Goal: Task Accomplishment & Management: Complete application form

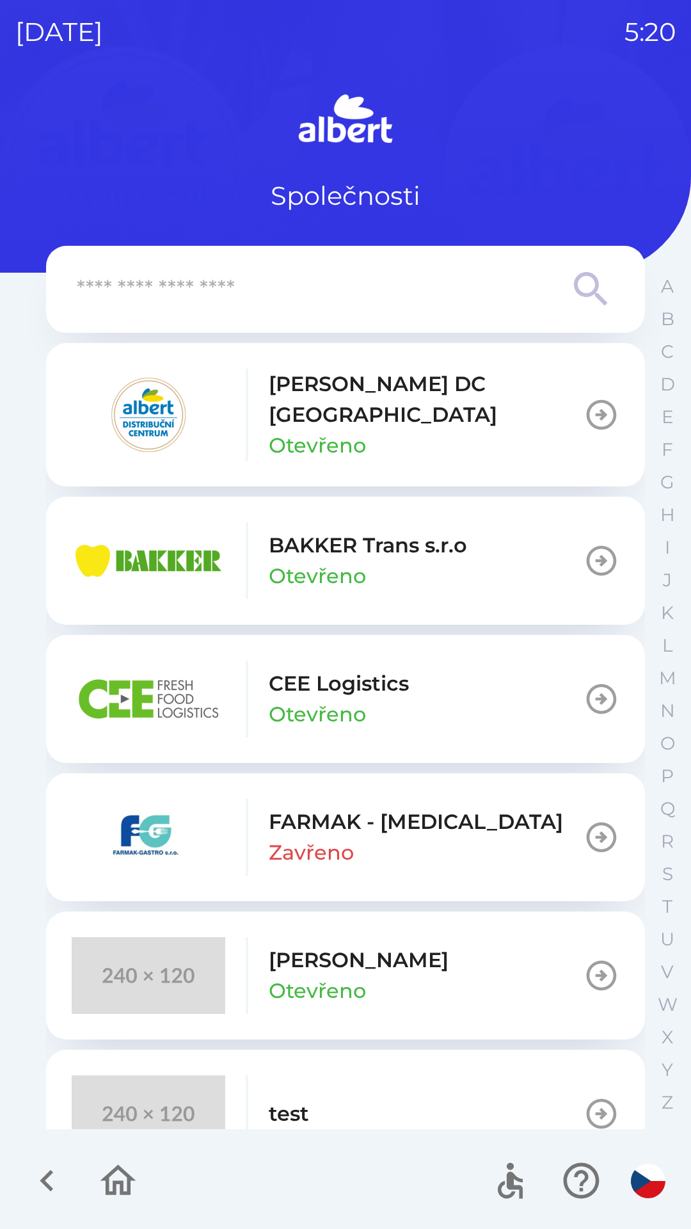
click at [431, 406] on p "[PERSON_NAME] DC [GEOGRAPHIC_DATA]" at bounding box center [426, 399] width 315 height 61
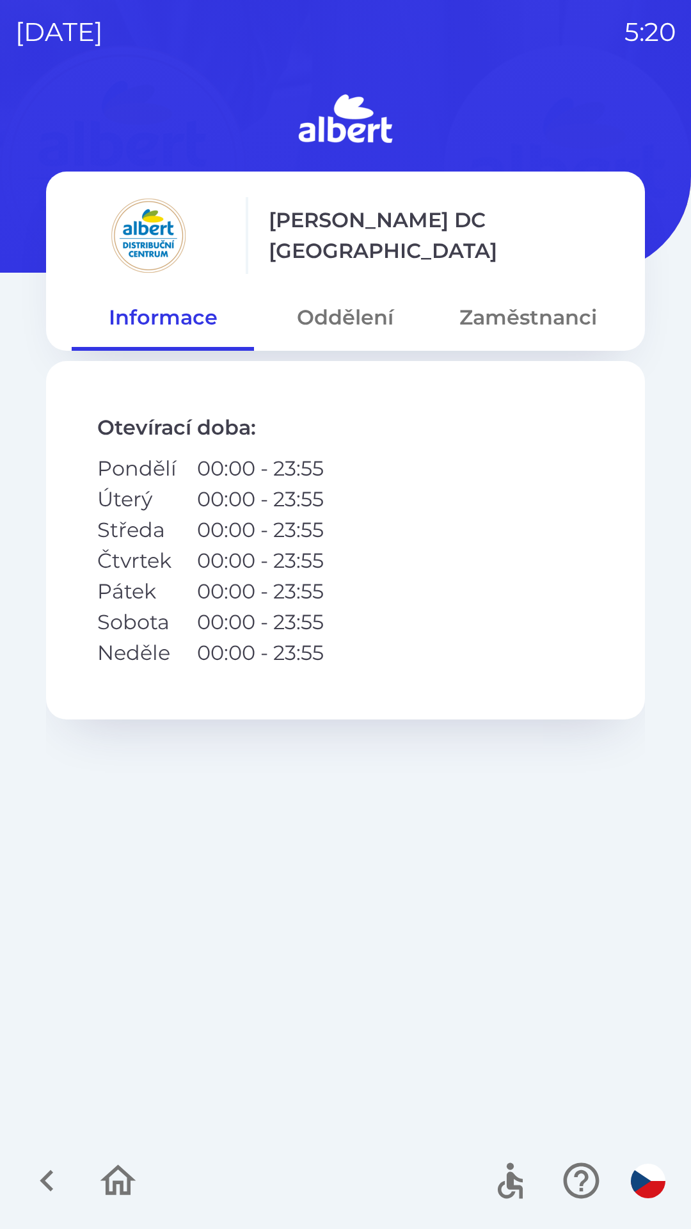
click at [354, 330] on button "Oddělení" at bounding box center [345, 318] width 182 height 46
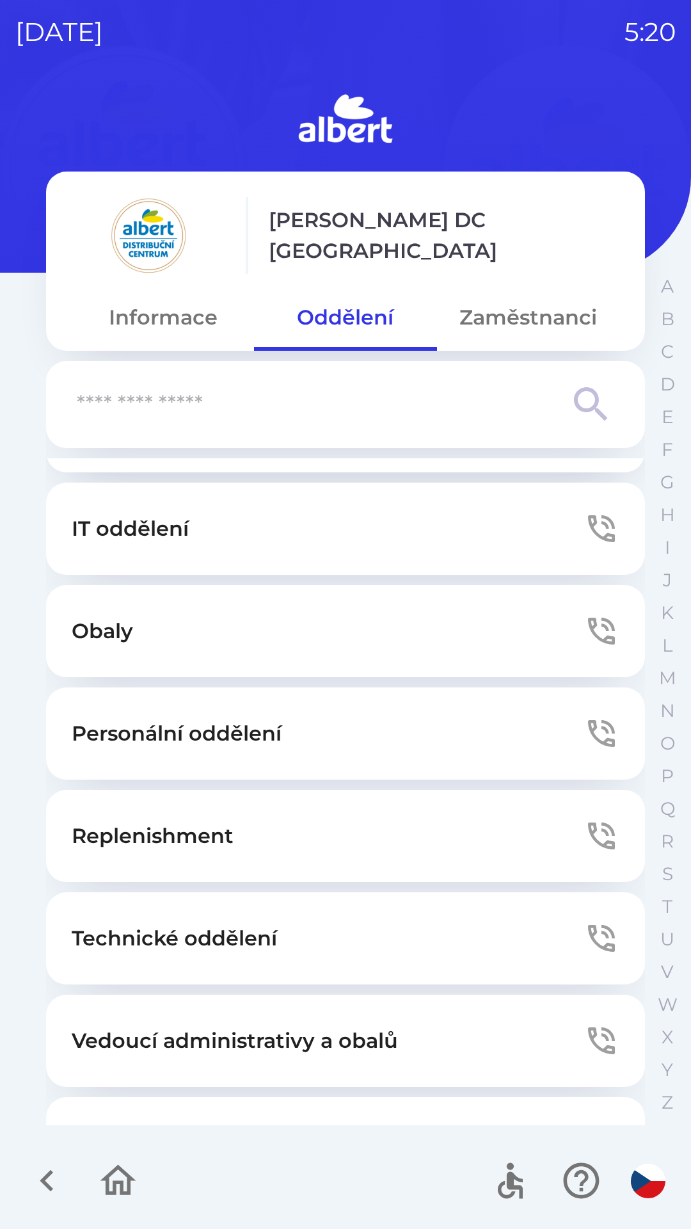
scroll to position [218, 0]
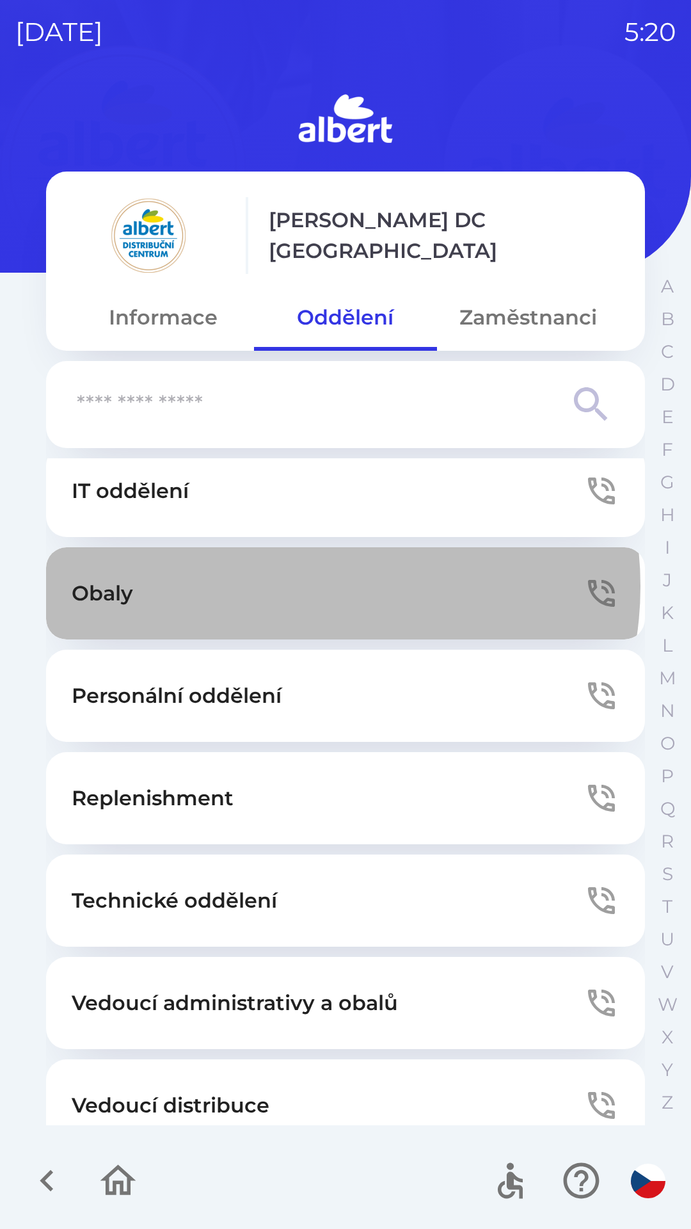
click at [300, 586] on button "Obaly" at bounding box center [345, 593] width 599 height 92
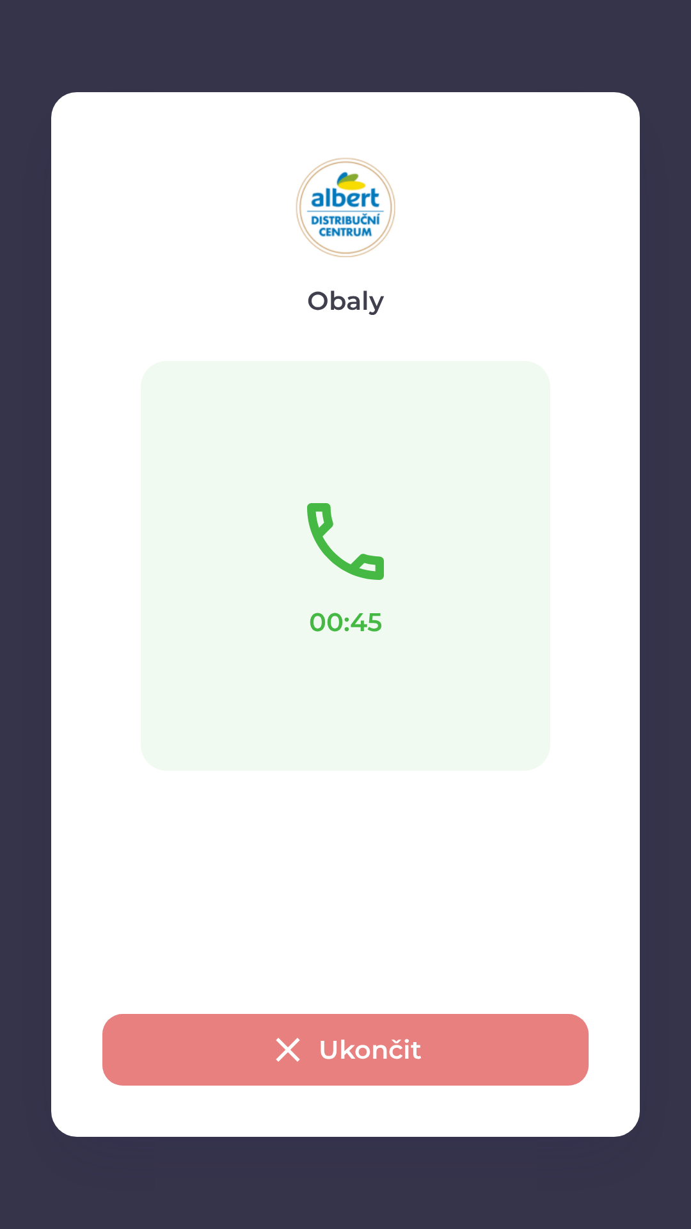
click at [334, 1049] on button "Ukončit" at bounding box center [345, 1050] width 487 height 72
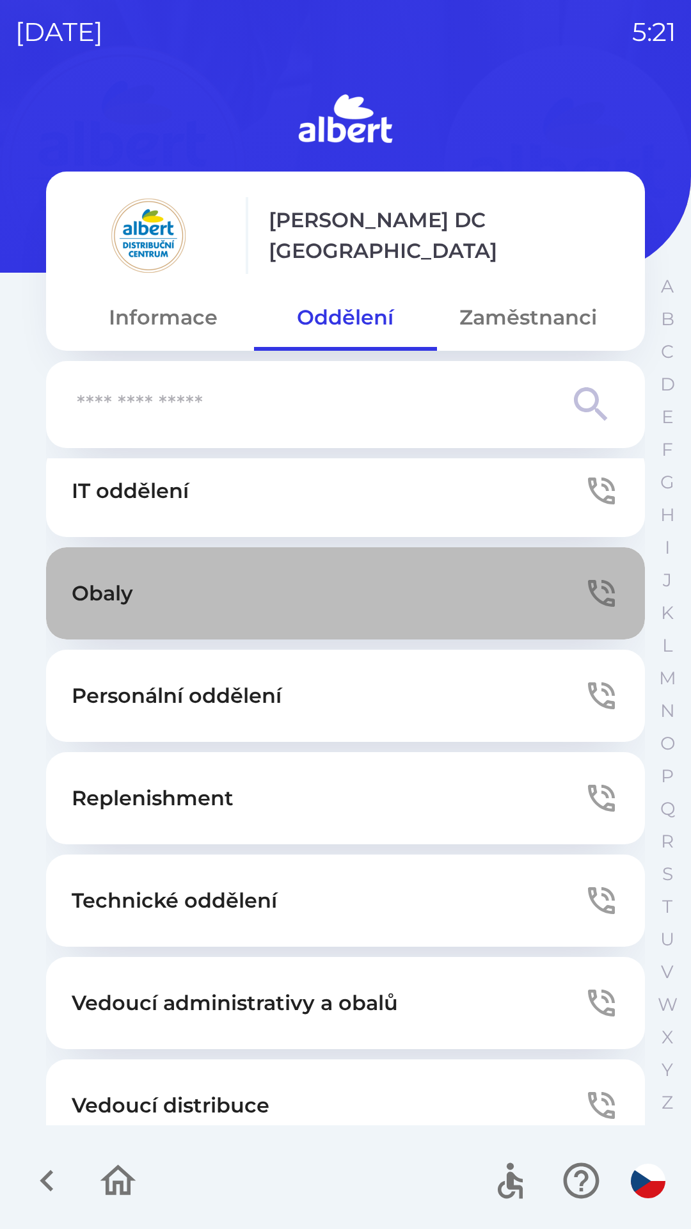
click at [405, 602] on button "Obaly" at bounding box center [345, 593] width 599 height 92
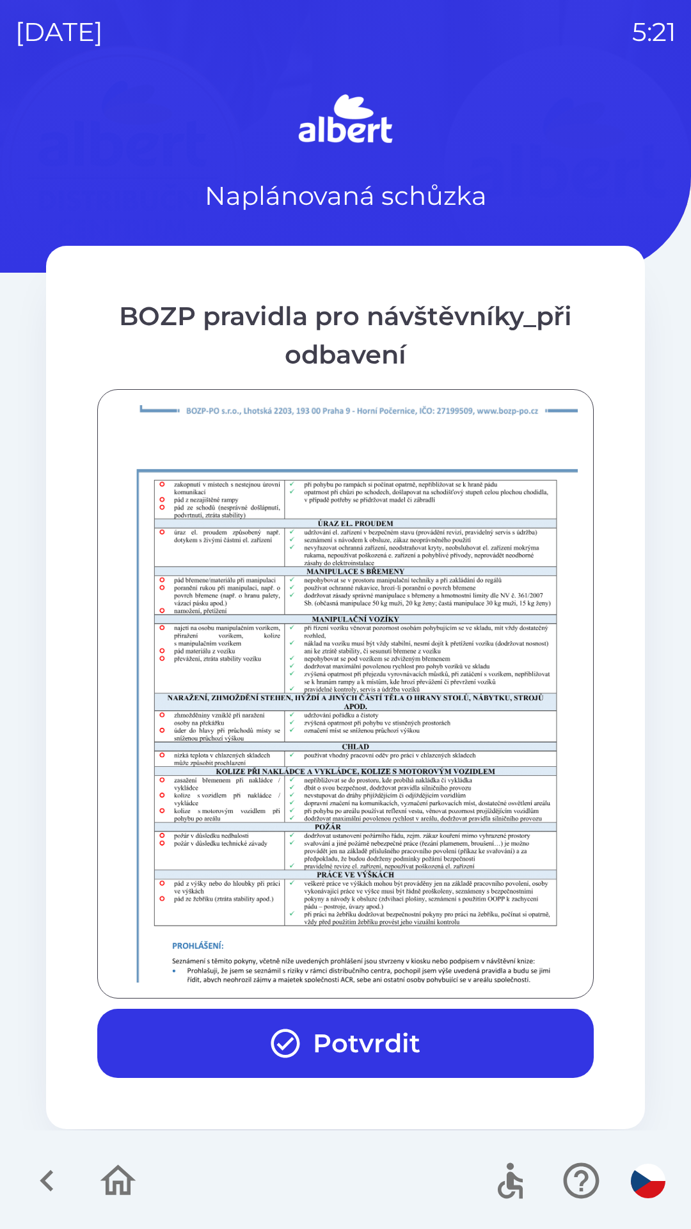
scroll to position [899, 0]
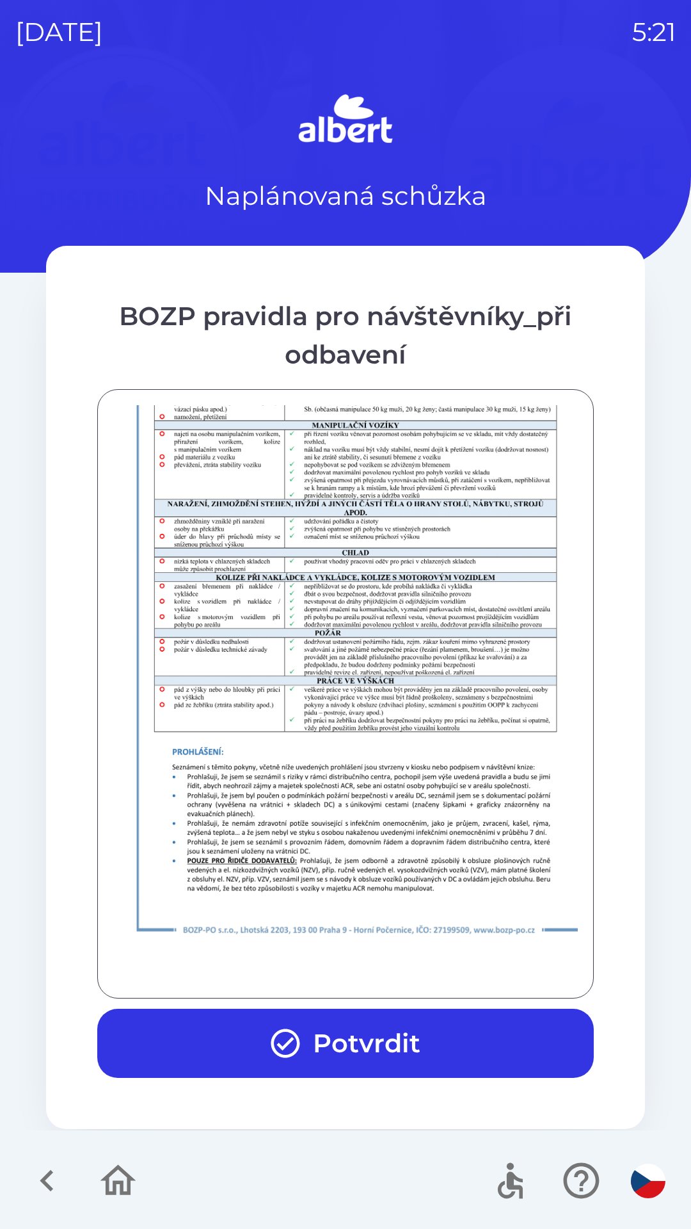
click at [284, 1049] on icon "button" at bounding box center [285, 1043] width 29 height 29
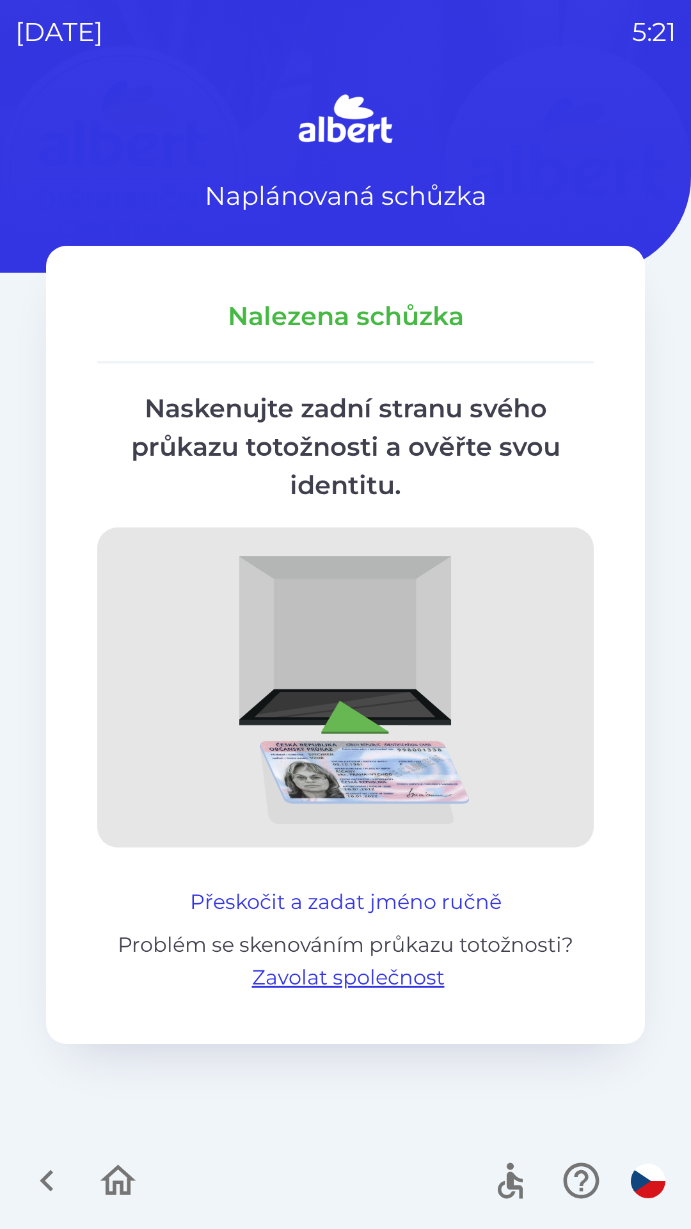
click at [419, 903] on button "Přeskočit a zadat jméno ručně" at bounding box center [346, 902] width 322 height 31
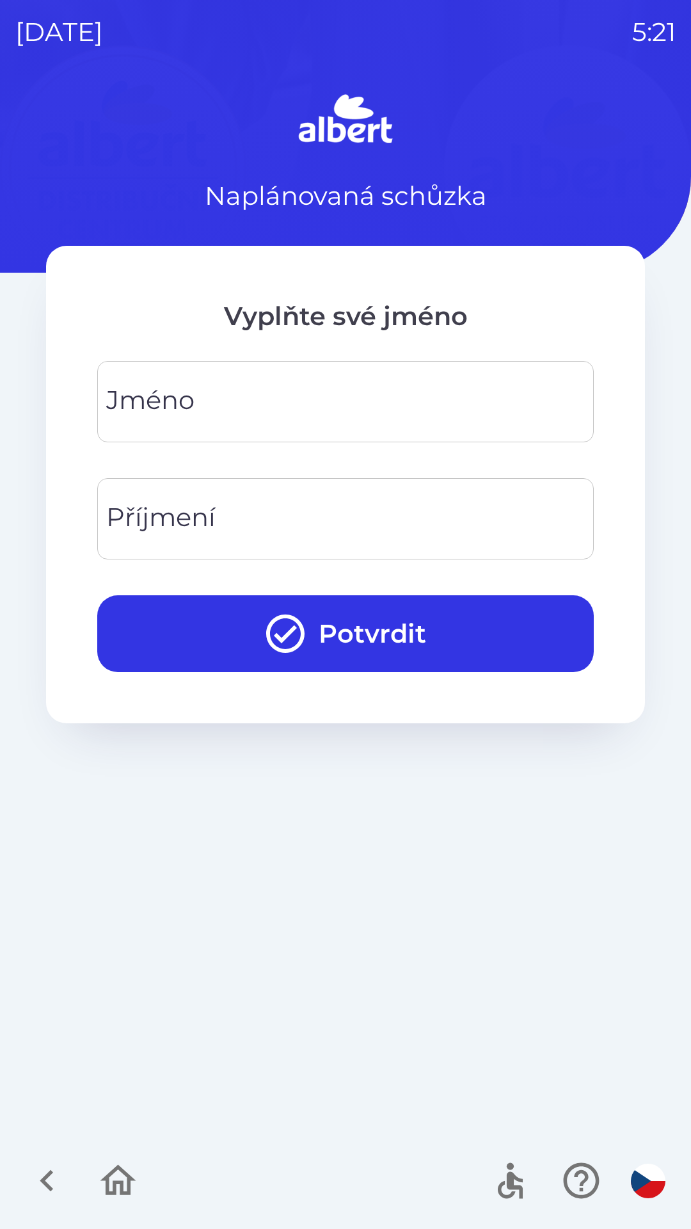
click at [259, 403] on input "Jméno" at bounding box center [346, 401] width 466 height 51
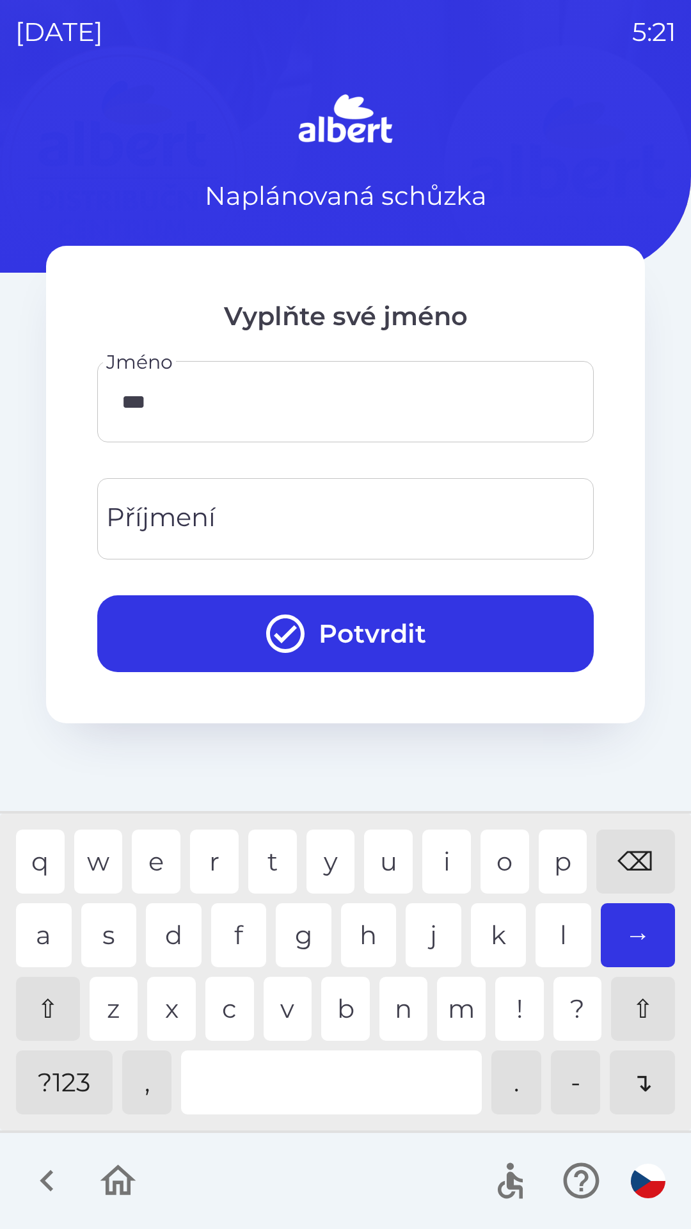
click at [296, 1015] on div "v" at bounding box center [288, 1009] width 49 height 64
type input "*****"
click at [164, 942] on div "d" at bounding box center [174, 935] width 56 height 64
click at [276, 511] on input "Příjmení" at bounding box center [346, 519] width 466 height 51
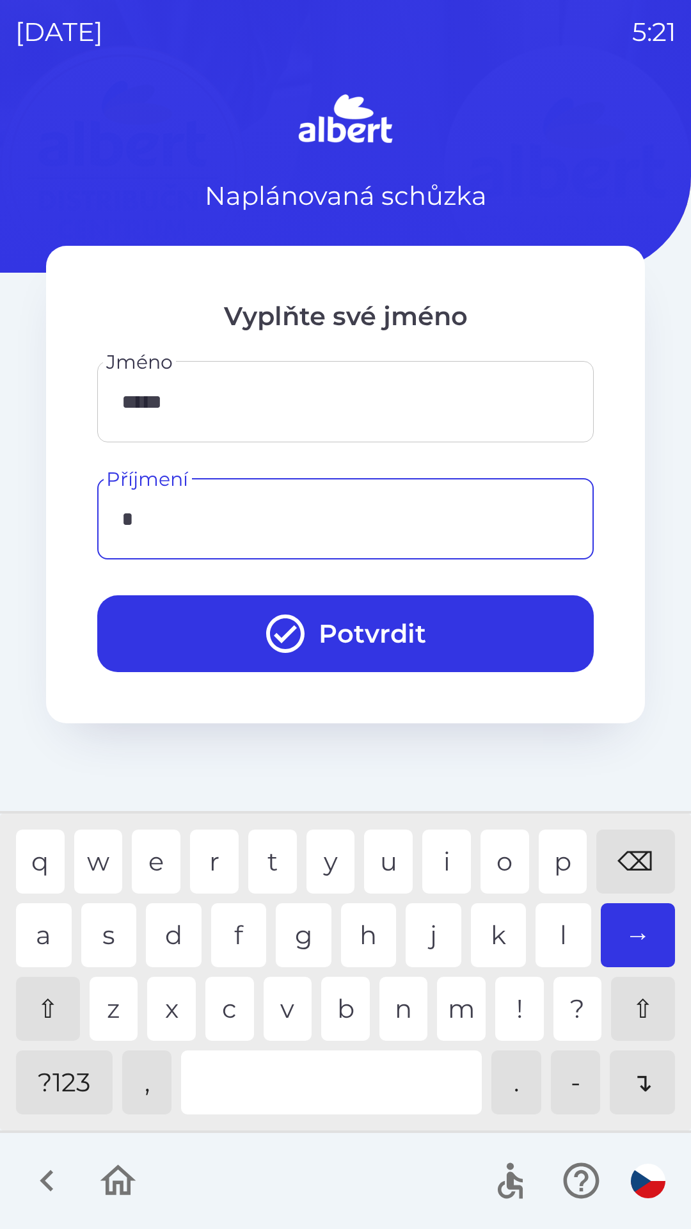
click at [286, 1007] on div "v" at bounding box center [288, 1009] width 49 height 64
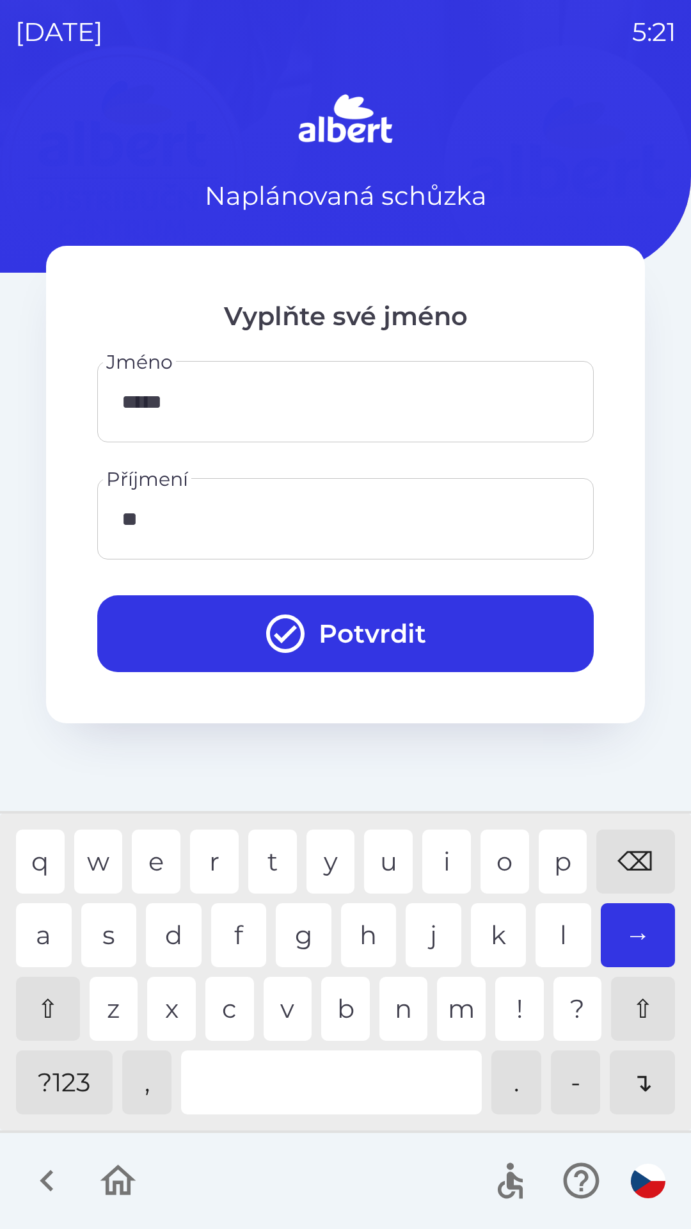
click at [323, 860] on div "y" at bounding box center [331, 862] width 49 height 64
click at [51, 939] on div "a" at bounding box center [44, 935] width 56 height 64
click at [120, 1008] on div "z" at bounding box center [114, 1009] width 49 height 64
type input "*******"
click at [556, 937] on div "l" at bounding box center [564, 935] width 56 height 64
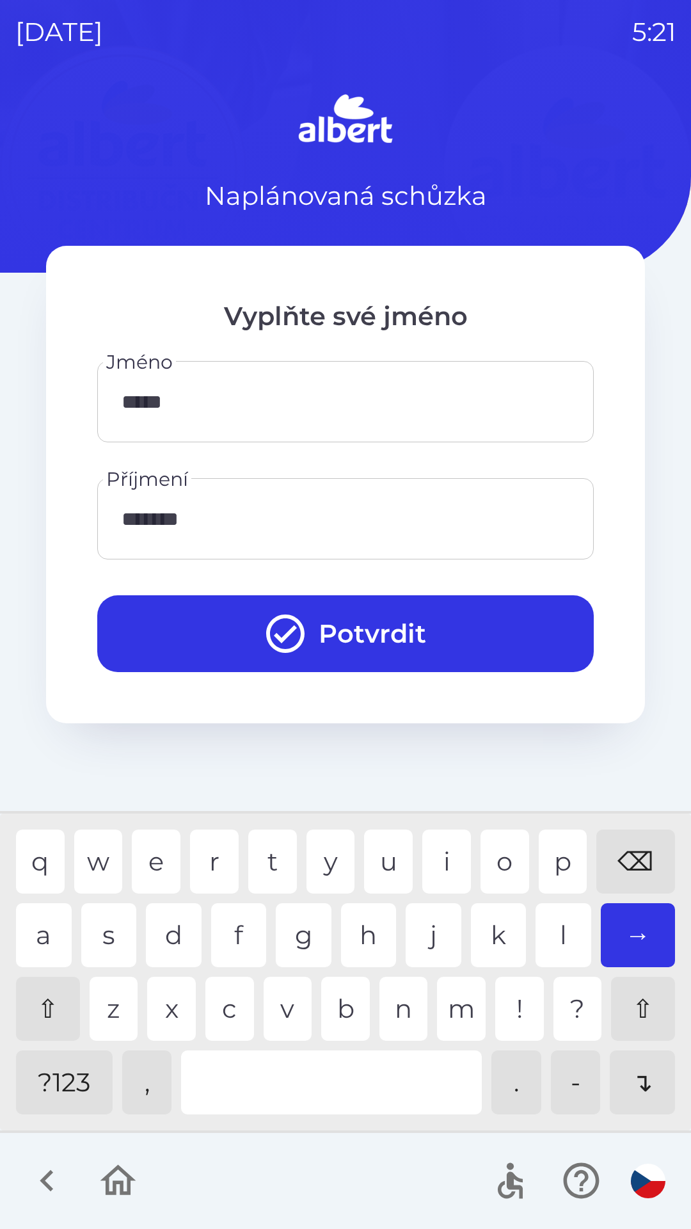
click at [416, 637] on button "Potvrdit" at bounding box center [345, 633] width 497 height 77
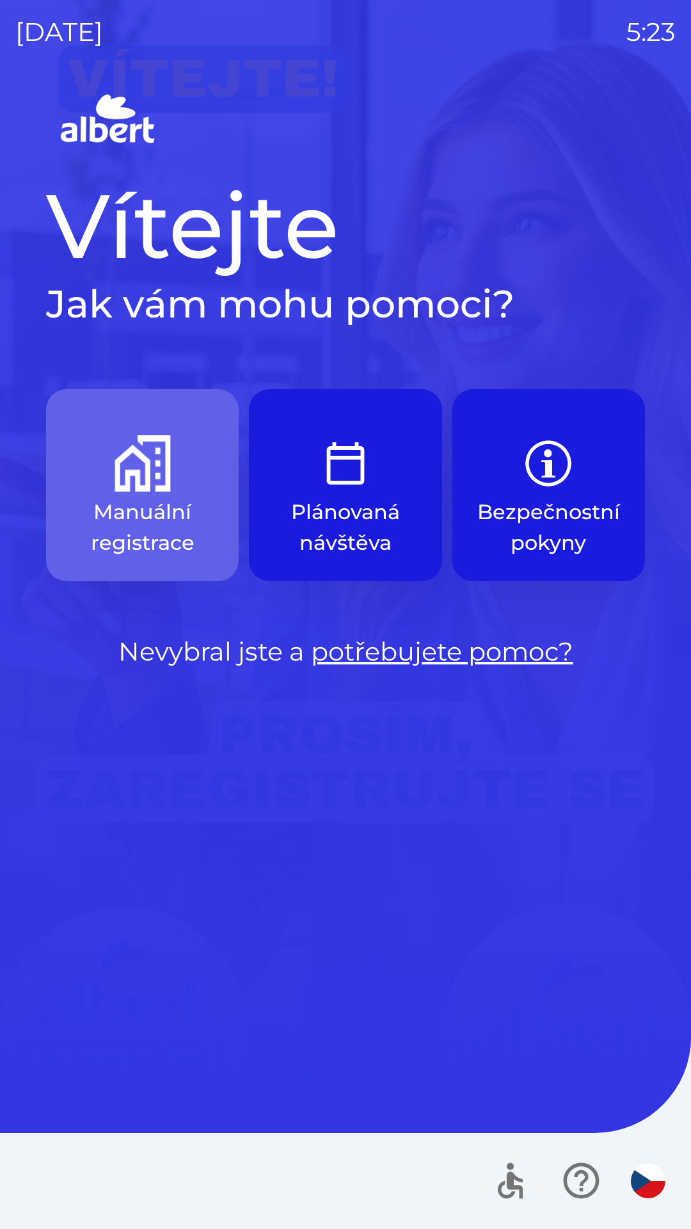
click at [132, 496] on button "Manuální registrace" at bounding box center [142, 485] width 193 height 192
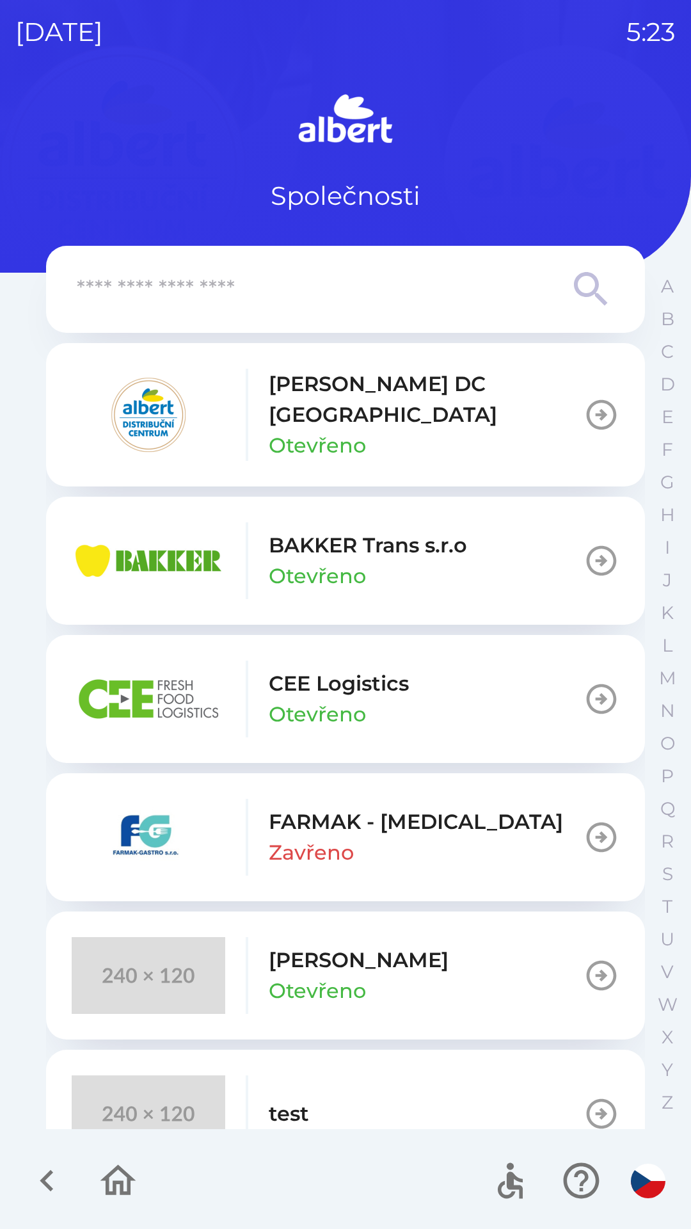
click at [432, 394] on p "[PERSON_NAME] DC [GEOGRAPHIC_DATA]" at bounding box center [426, 399] width 315 height 61
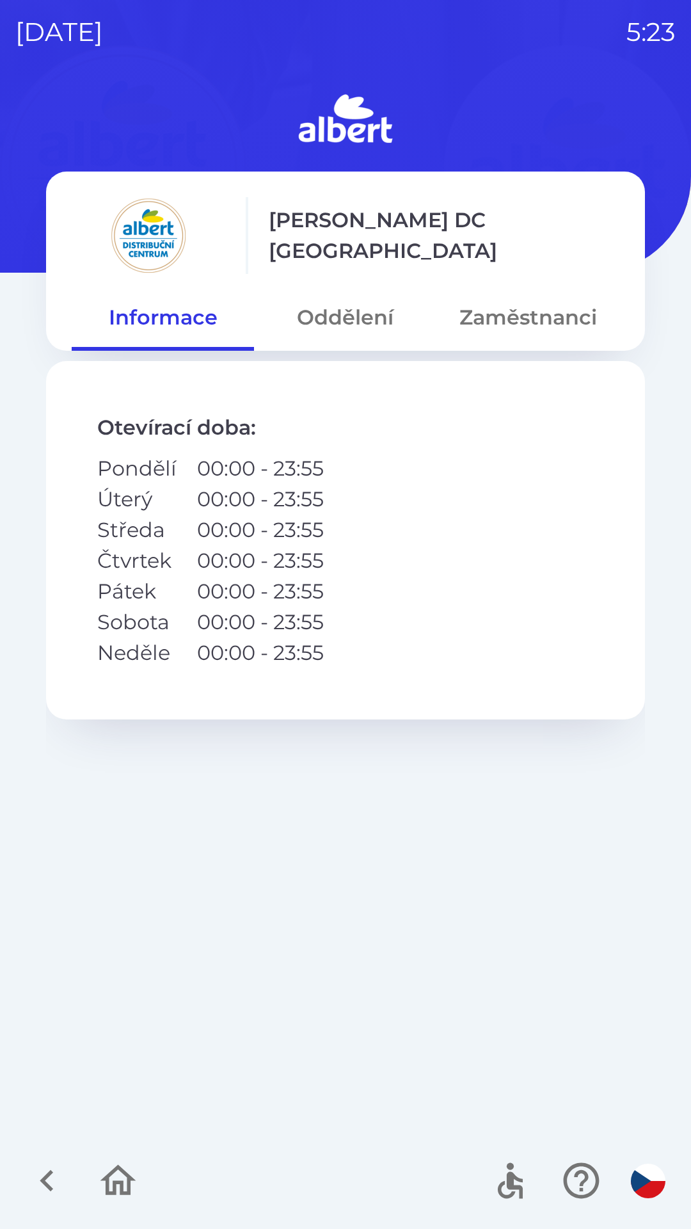
click at [374, 335] on button "Oddělení" at bounding box center [345, 318] width 182 height 46
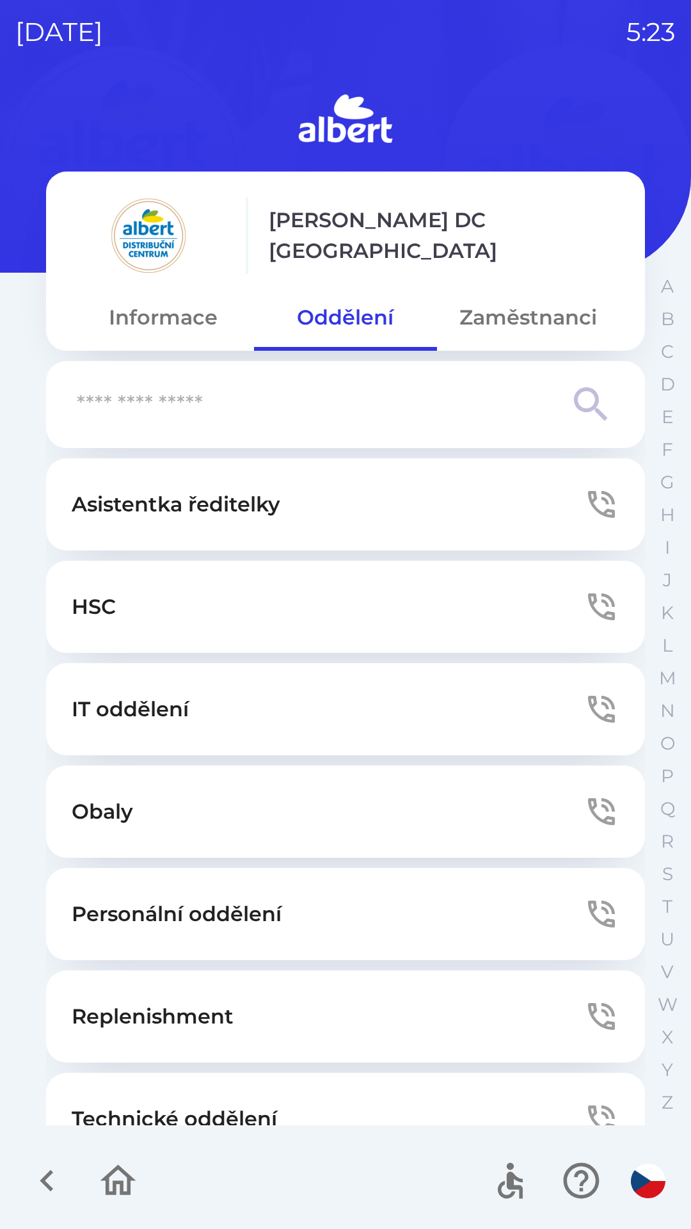
click at [310, 795] on button "Obaly" at bounding box center [345, 812] width 599 height 92
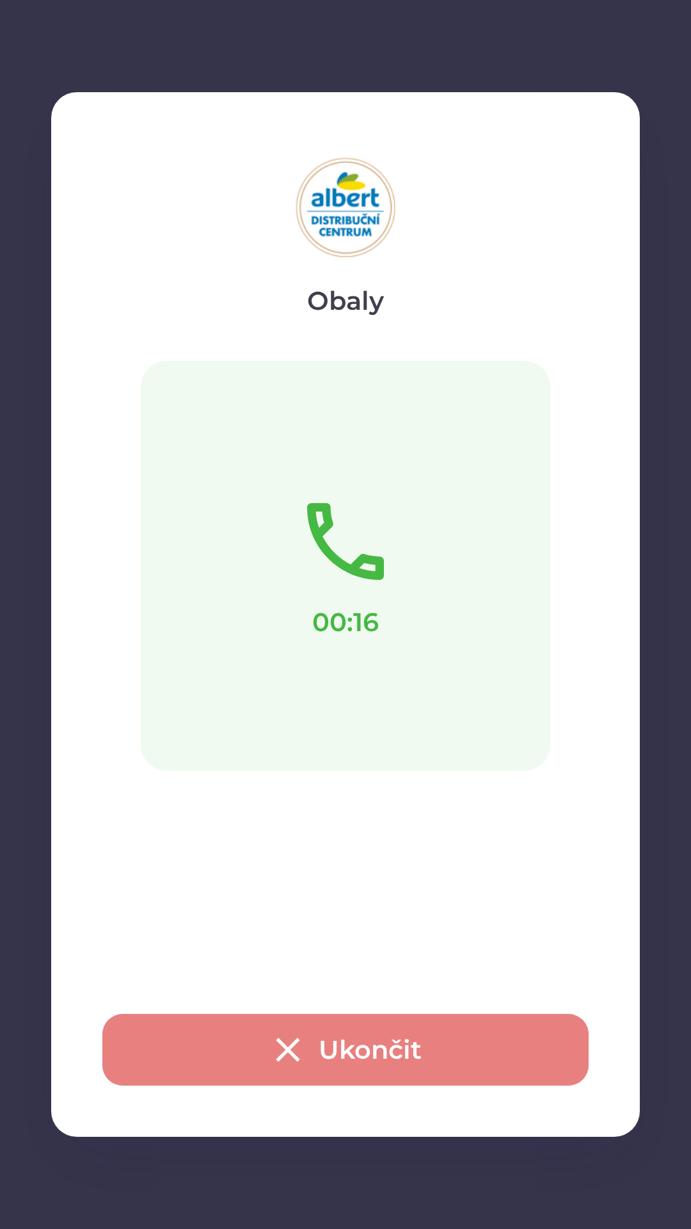
click at [380, 1057] on button "Ukončit" at bounding box center [345, 1050] width 487 height 72
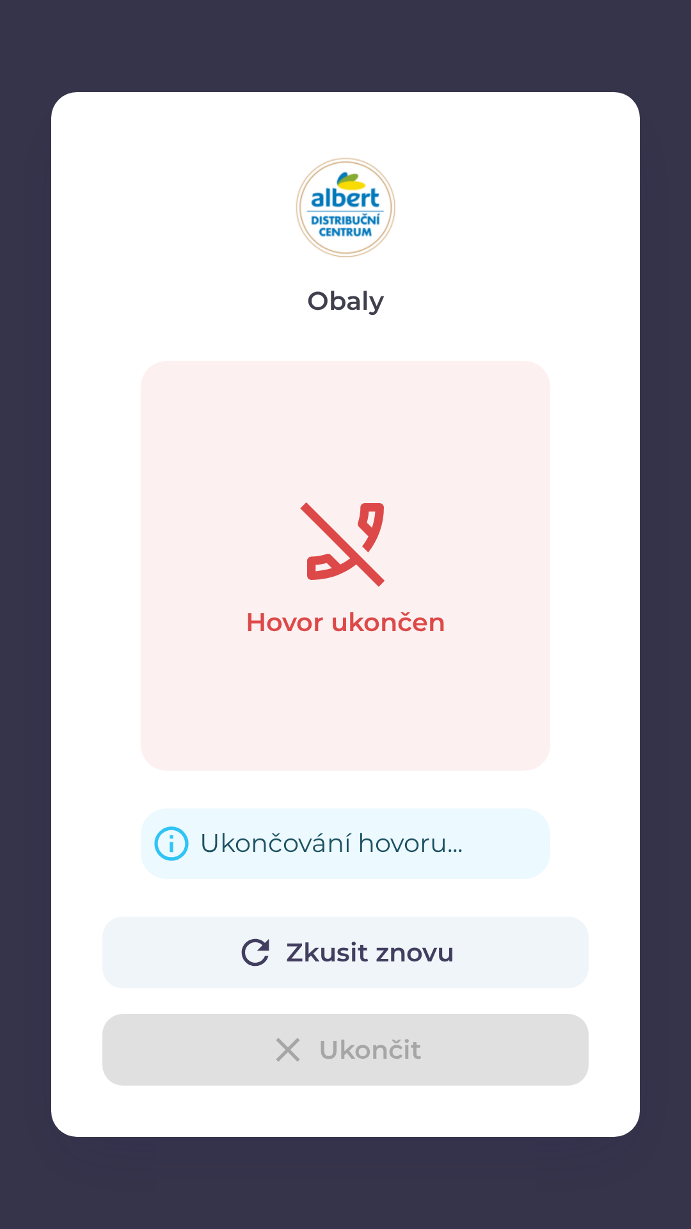
click at [381, 963] on div "Asistentka ředitelky HSC IT oddělení Obaly Personální oddělení Replenishment Te…" at bounding box center [345, 791] width 599 height 667
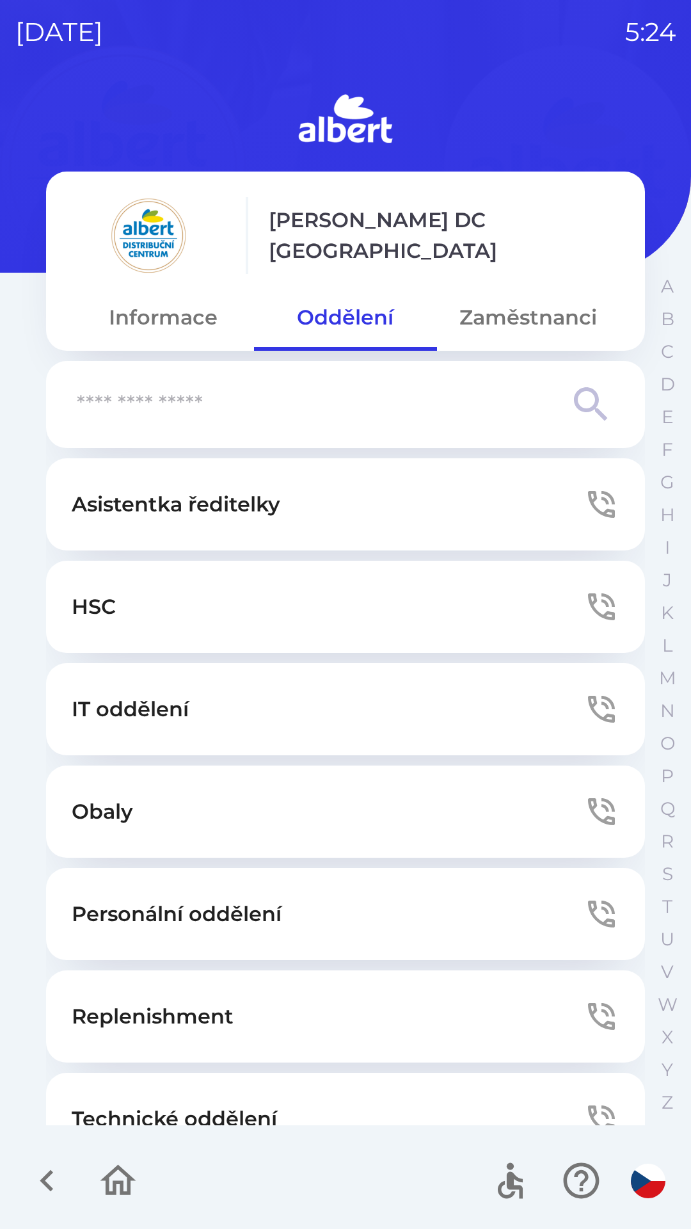
click at [302, 815] on button "Obaly" at bounding box center [345, 812] width 599 height 92
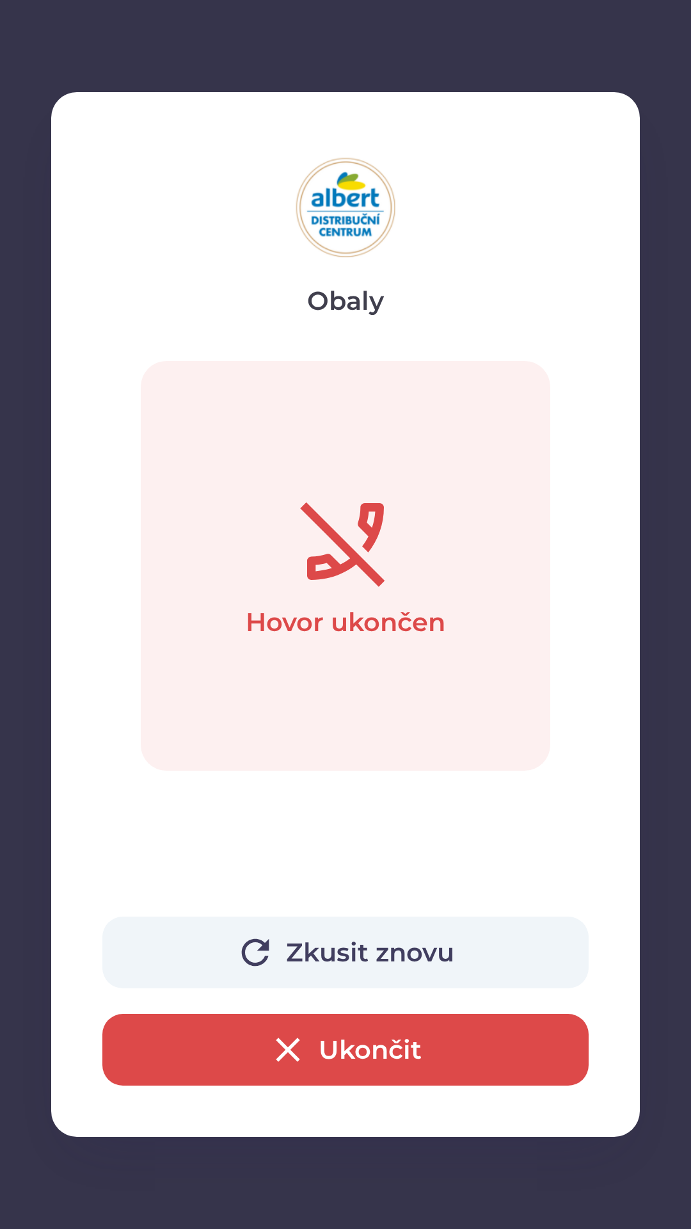
click at [446, 1042] on button "Ukončit" at bounding box center [345, 1050] width 487 height 72
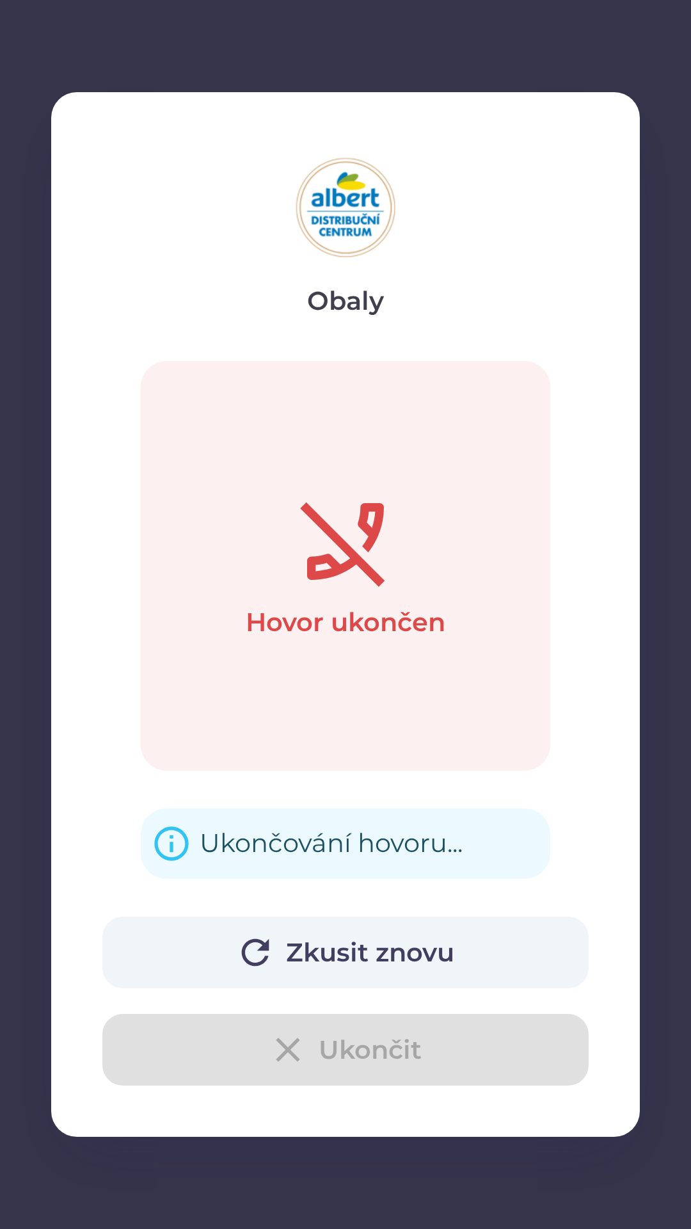
click at [343, 1053] on div "Zkusit znovu Ukončit" at bounding box center [345, 1001] width 487 height 169
